Goal: Information Seeking & Learning: Learn about a topic

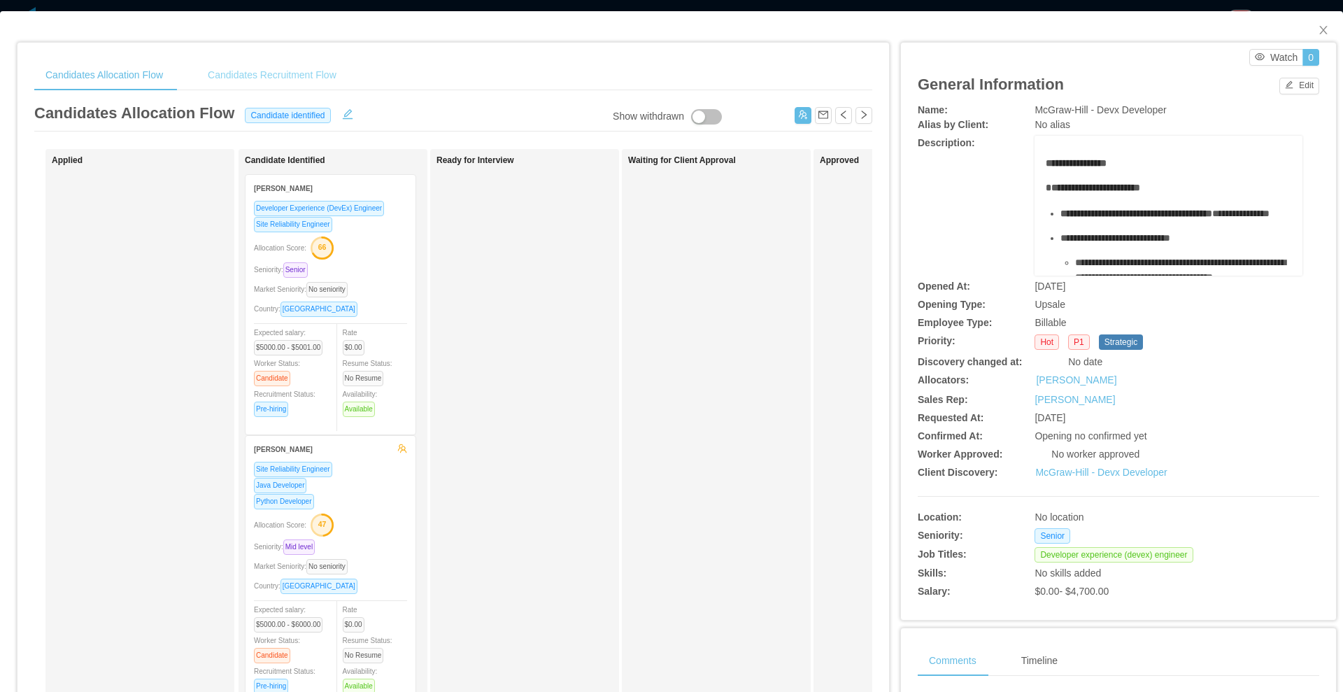
click at [276, 71] on div "Candidates Recruitment Flow" at bounding box center [272, 74] width 151 height 31
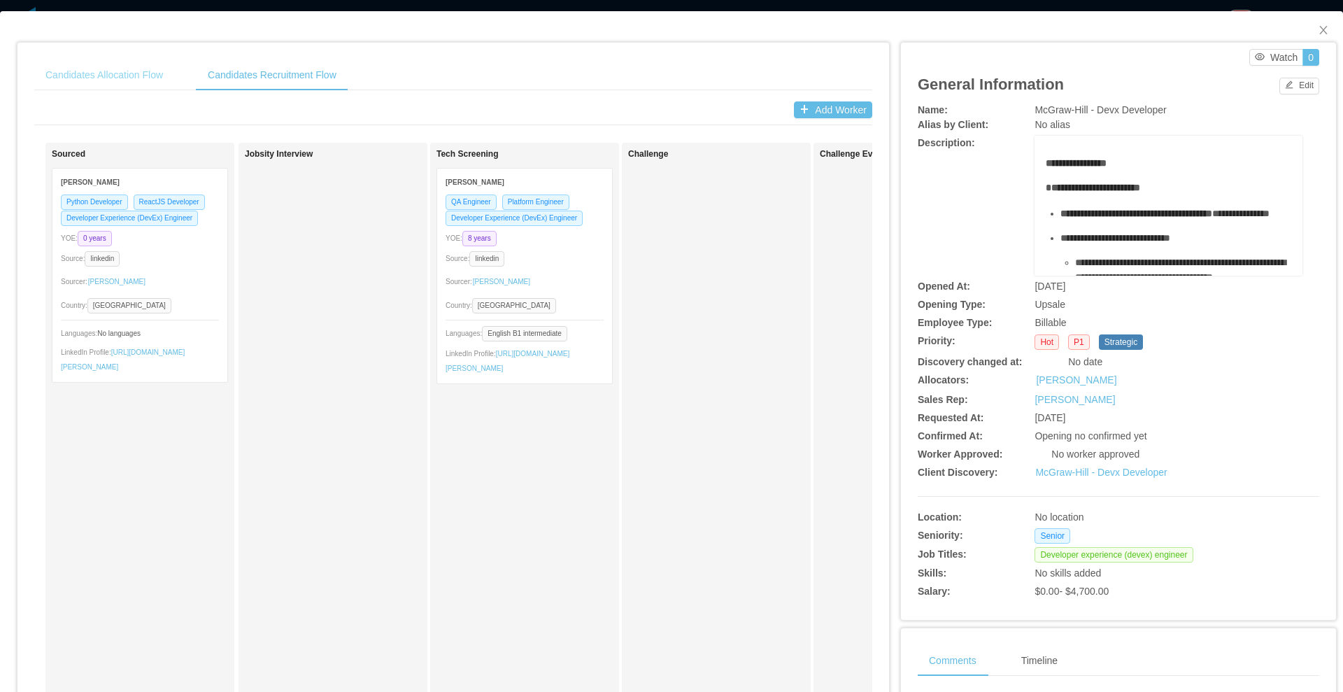
click at [111, 64] on div "Candidates Allocation Flow" at bounding box center [104, 74] width 140 height 31
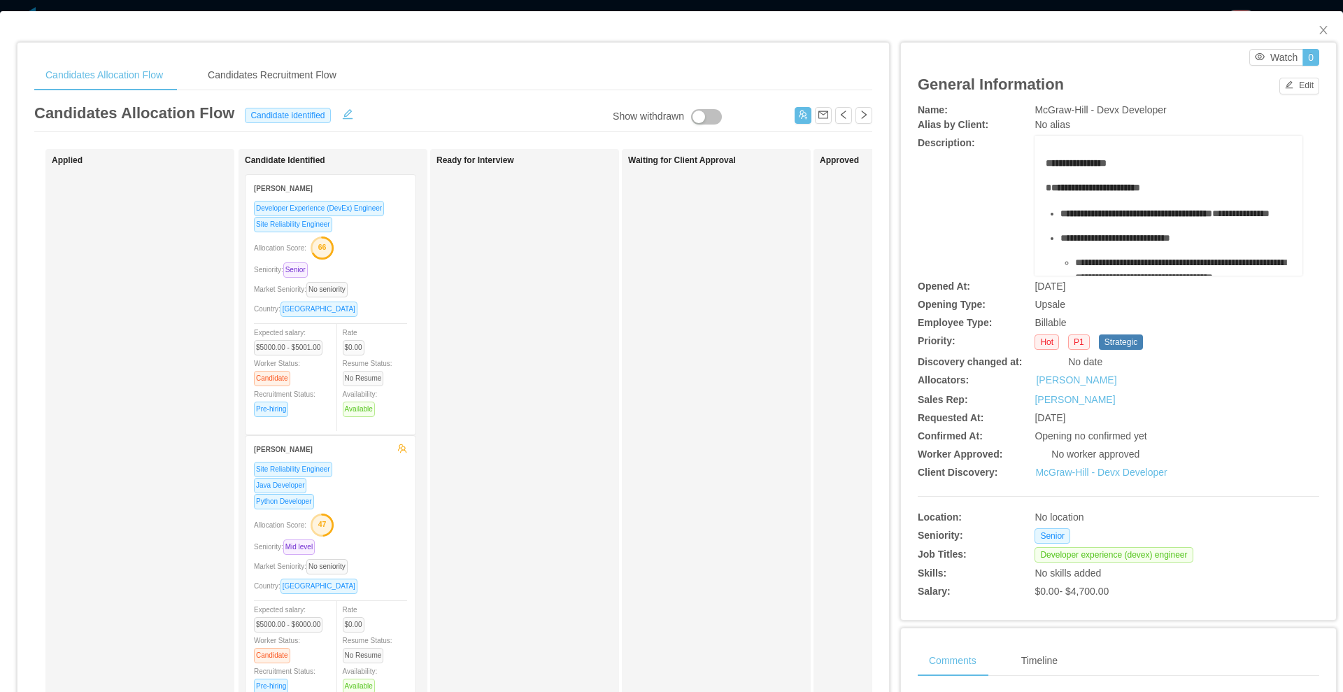
click at [368, 280] on div "Developer Experience (DevEx) Engineer Site Reliability Engineer Allocation Scor…" at bounding box center [330, 313] width 153 height 226
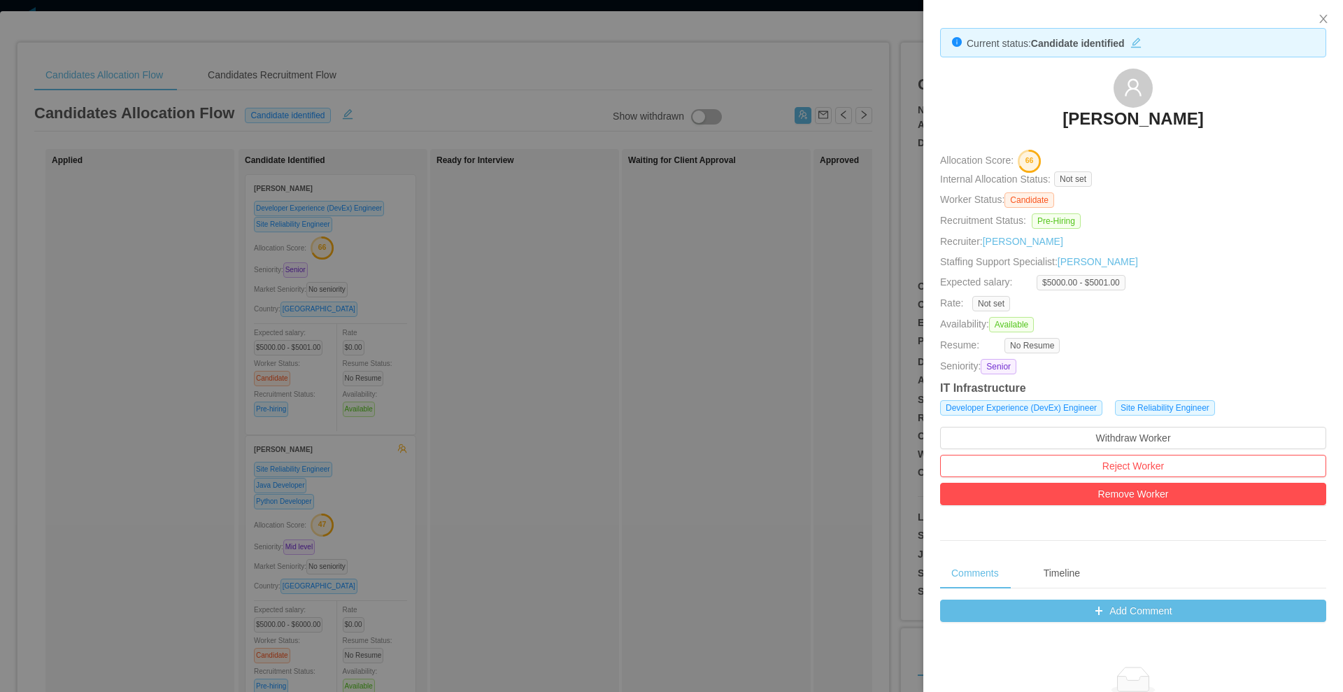
click at [1083, 131] on link "[PERSON_NAME]" at bounding box center [1132, 123] width 141 height 31
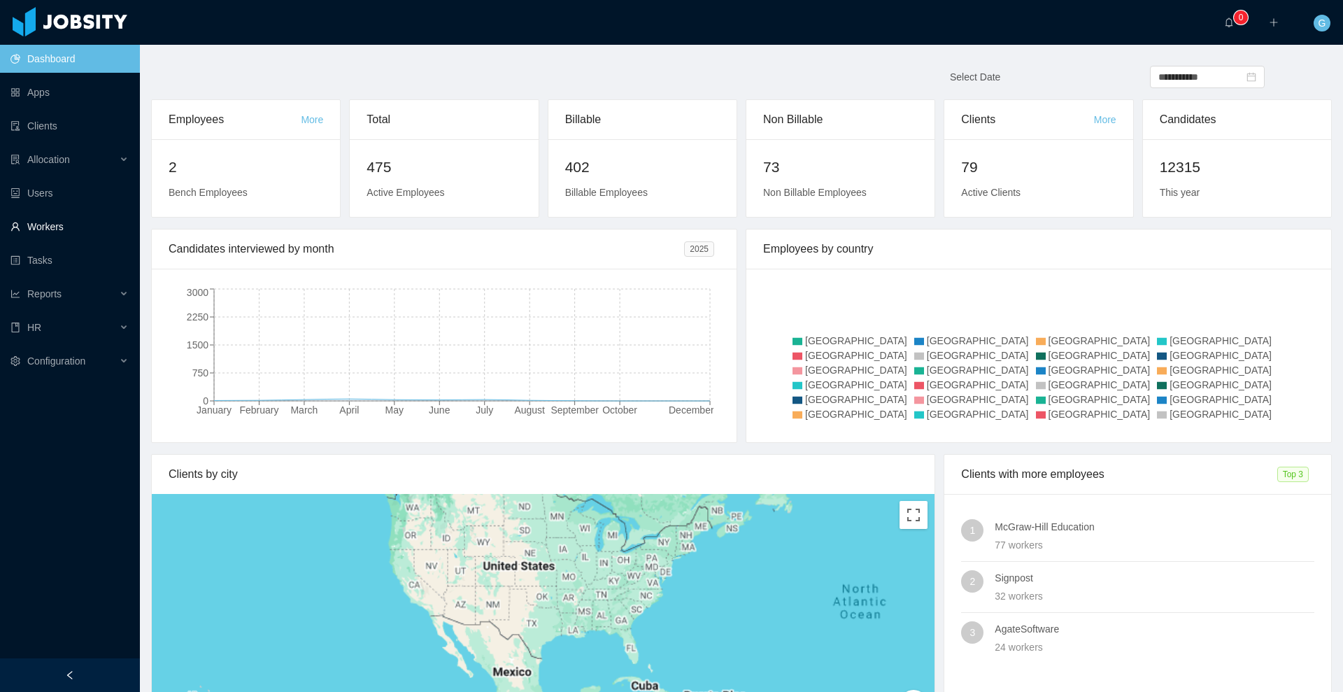
click at [71, 214] on link "Workers" at bounding box center [69, 227] width 118 height 28
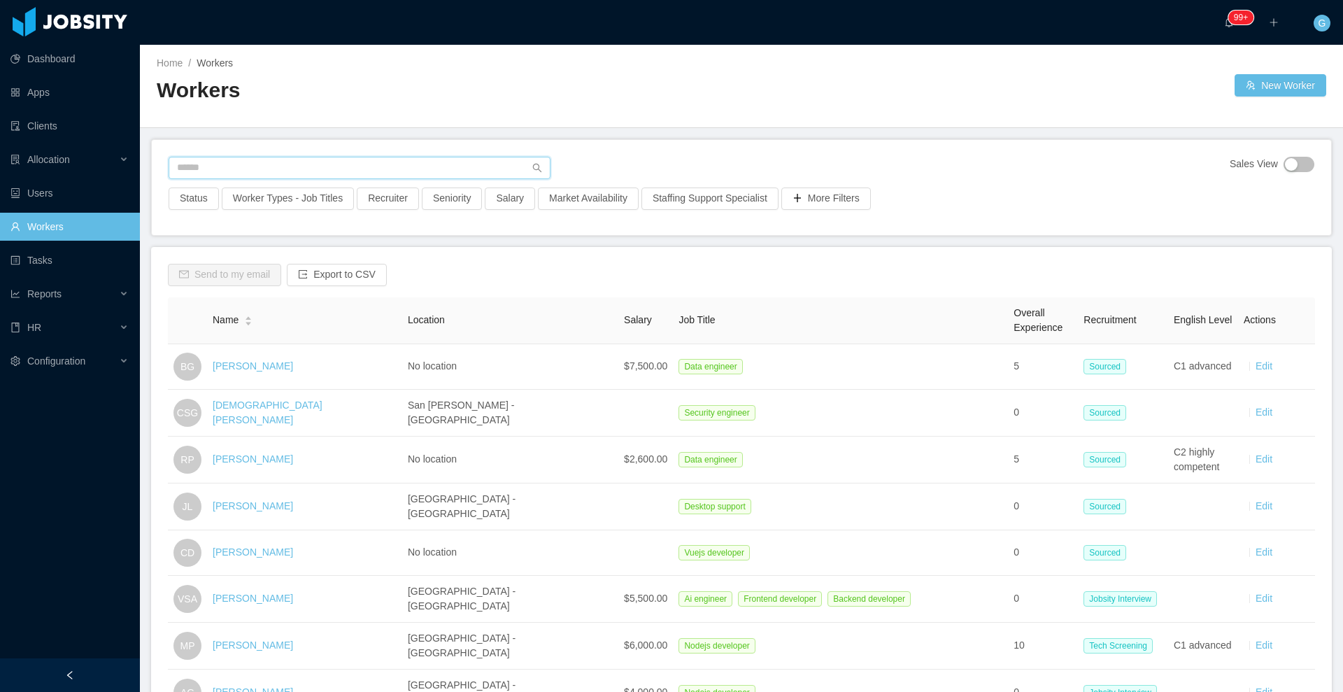
click at [291, 175] on input "text" at bounding box center [360, 168] width 382 height 22
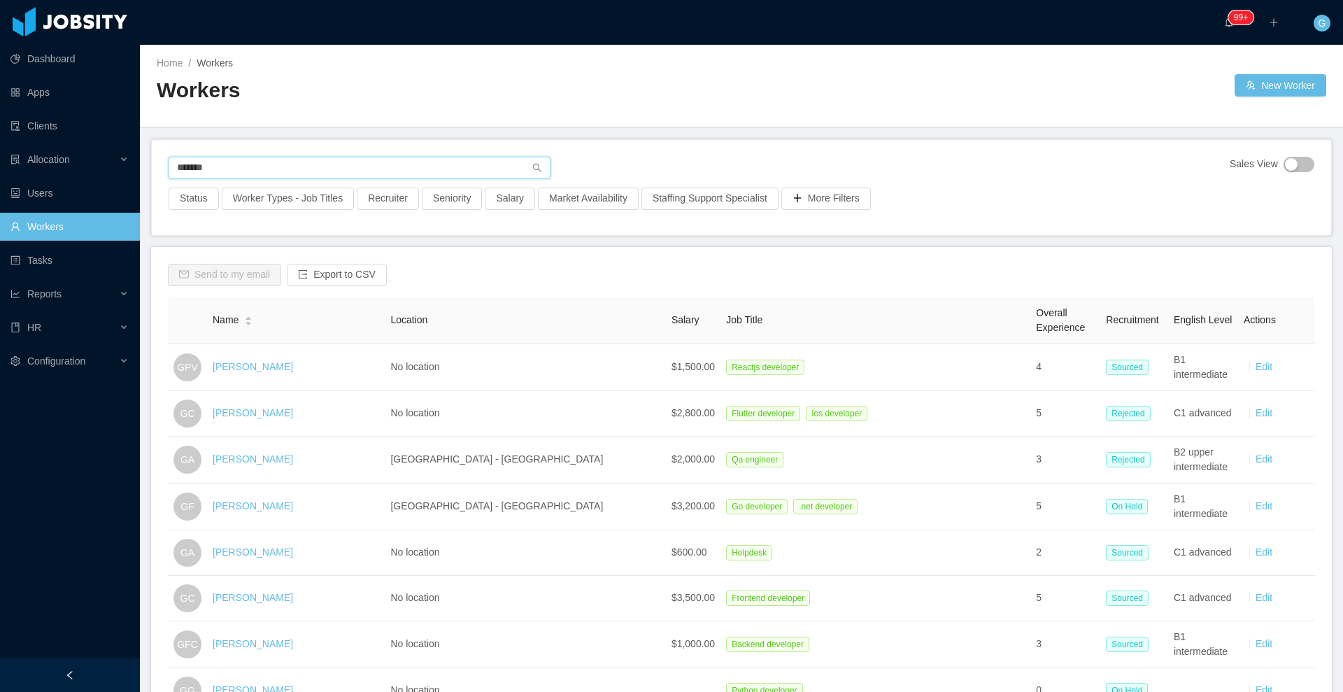
type input "*******"
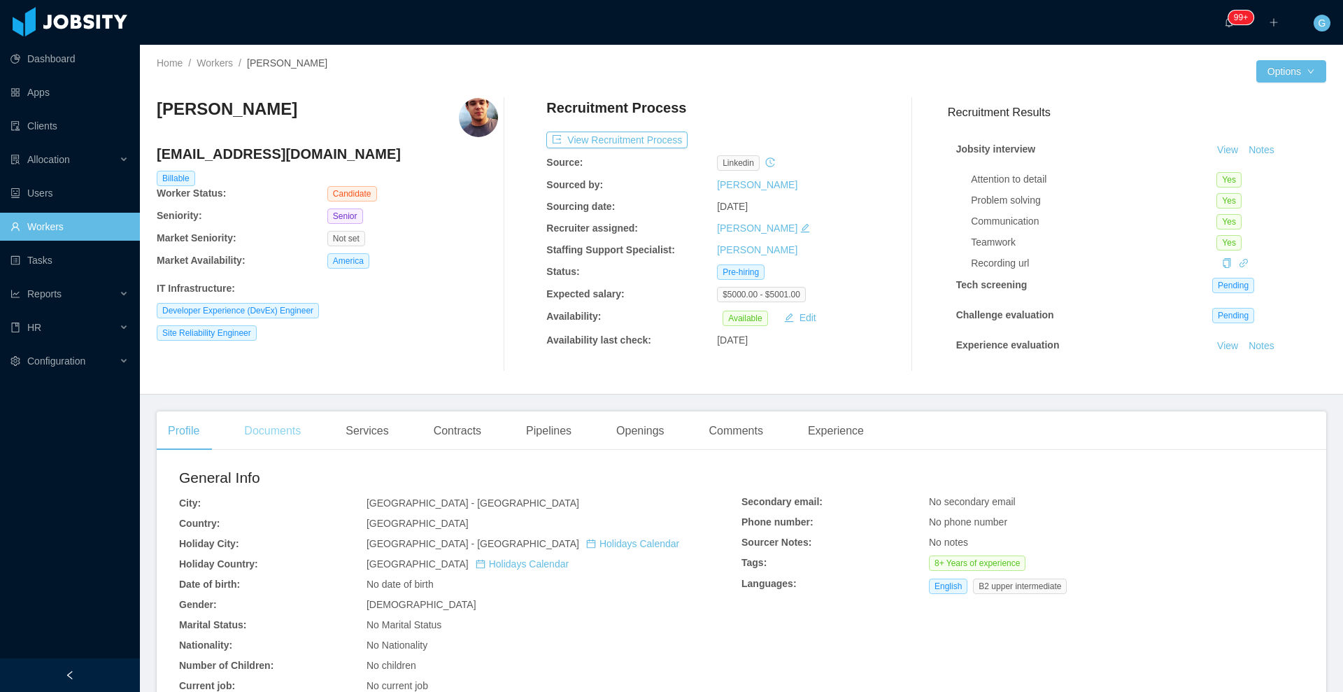
click at [259, 429] on div "Documents" at bounding box center [272, 430] width 79 height 39
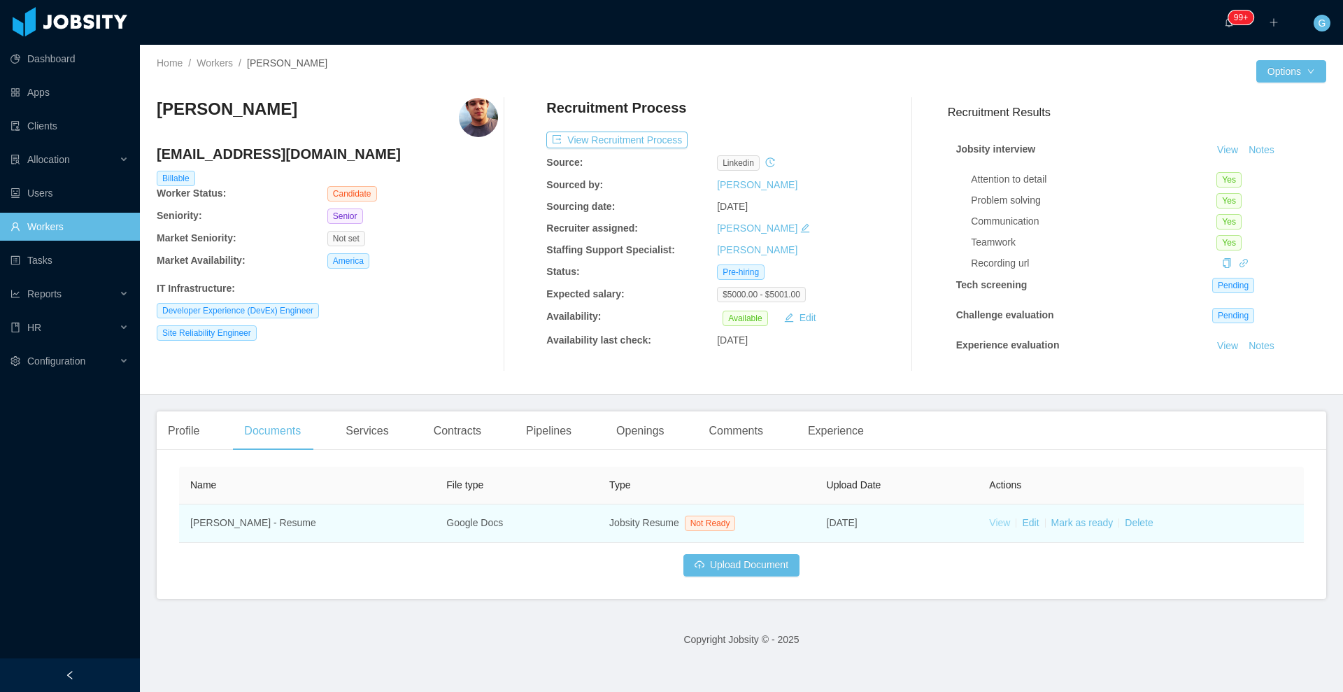
click at [989, 522] on link "View" at bounding box center [999, 522] width 21 height 11
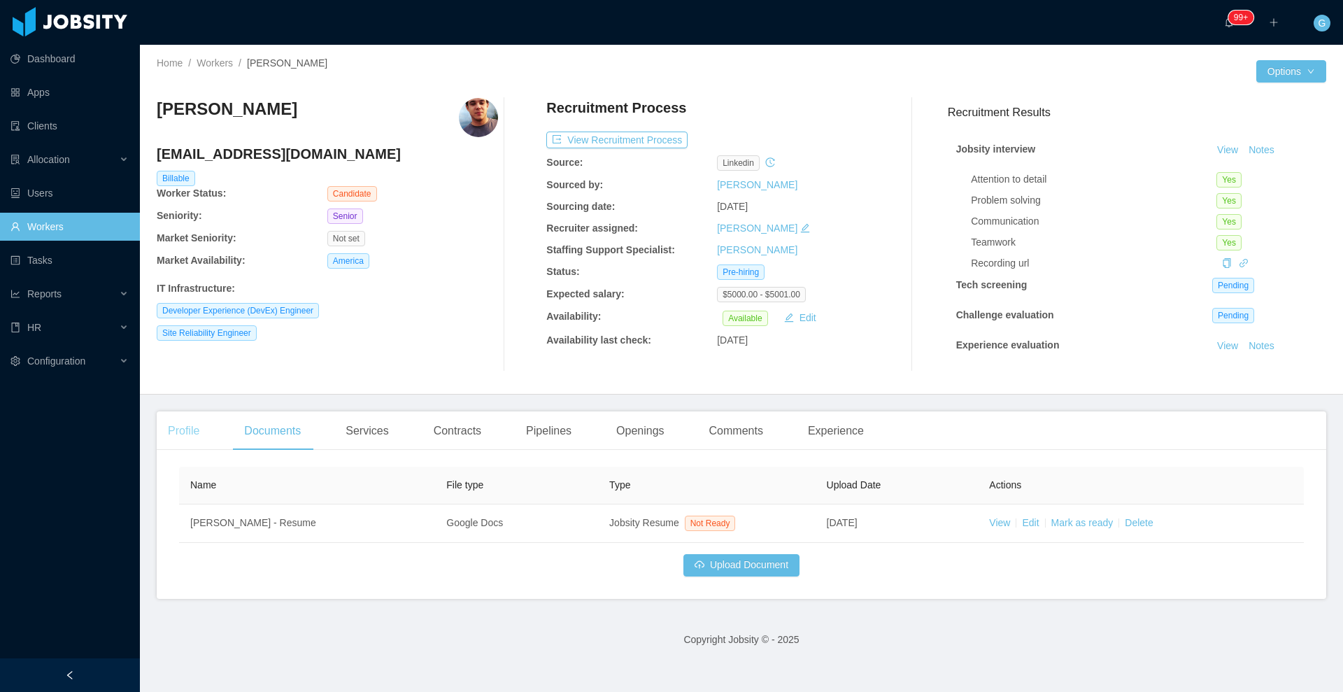
click at [206, 428] on div "Profile" at bounding box center [184, 430] width 54 height 39
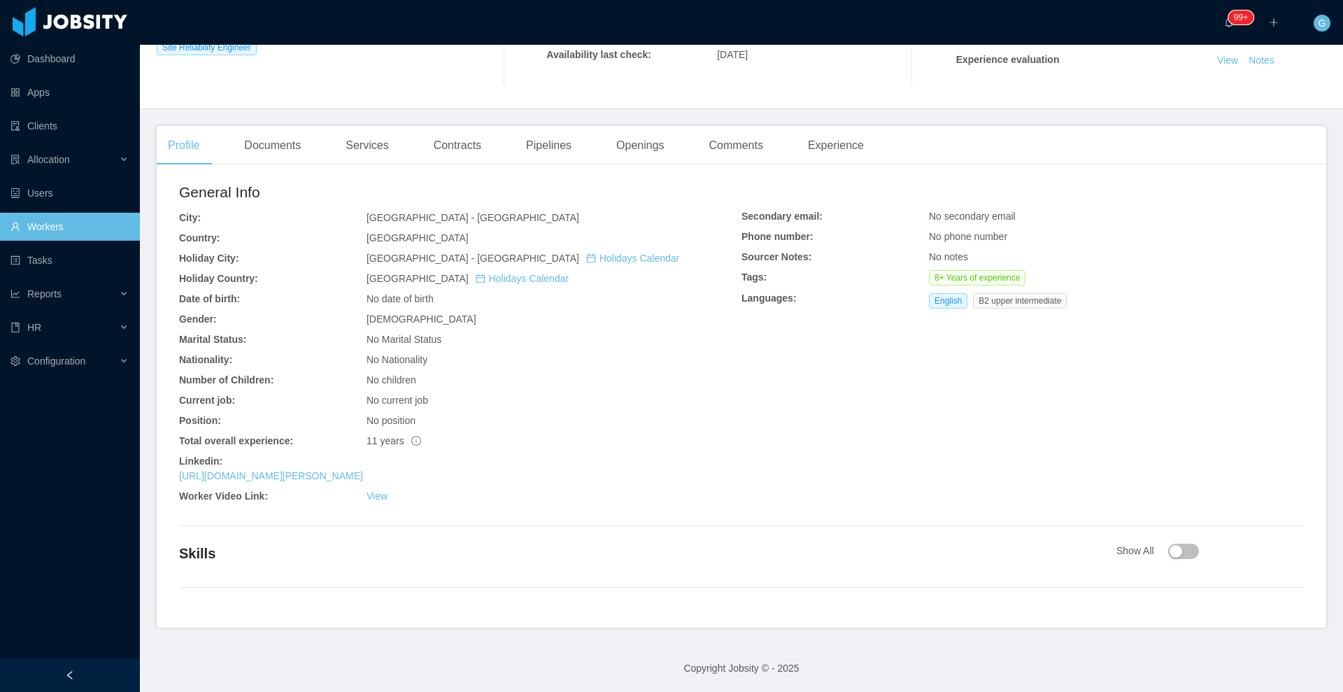
scroll to position [286, 0]
click at [280, 479] on link "https://www.linkedin.com/in/gustavo-martins-sre" at bounding box center [271, 474] width 184 height 11
